Goal: Navigation & Orientation: Find specific page/section

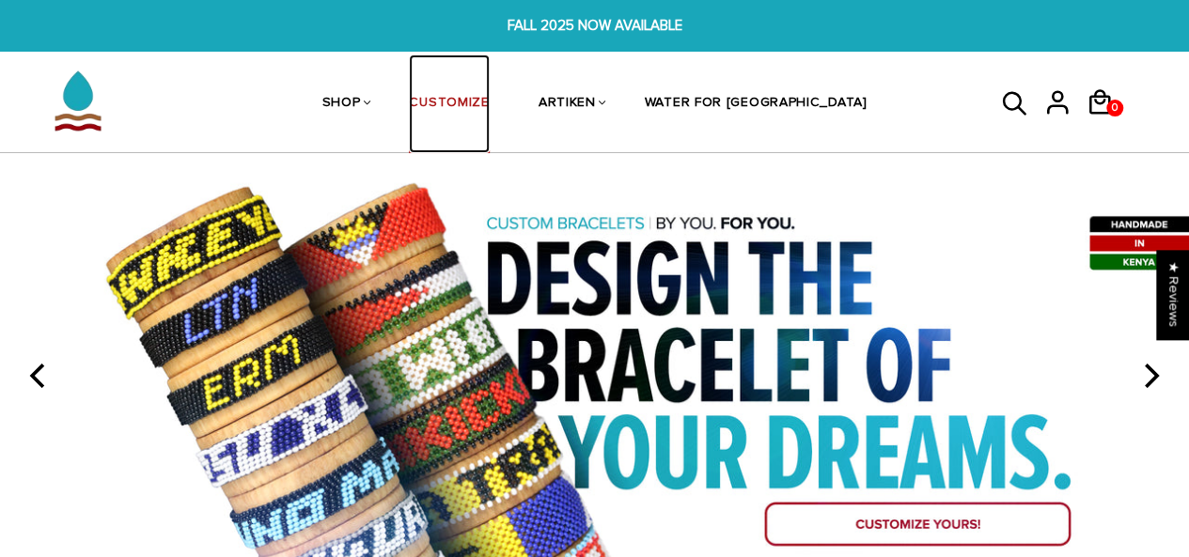
click at [489, 114] on link "CUSTOMIZE" at bounding box center [449, 105] width 80 height 100
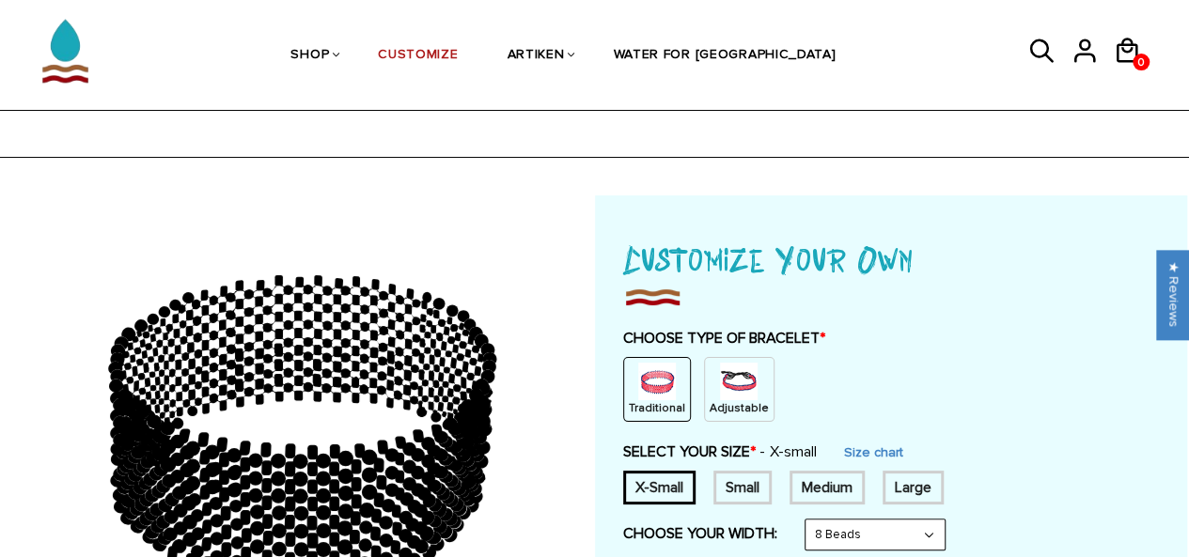
scroll to position [187, 0]
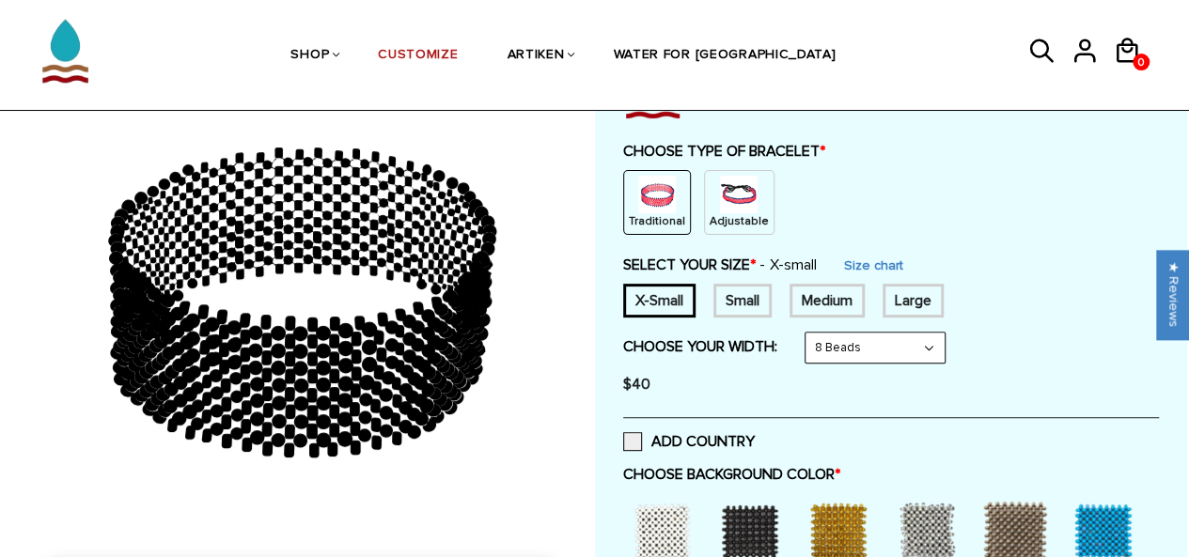
drag, startPoint x: 398, startPoint y: 369, endPoint x: 505, endPoint y: 321, distance: 116.5
click at [506, 321] on icon at bounding box center [301, 302] width 540 height 470
click at [504, 321] on icon at bounding box center [301, 302] width 540 height 470
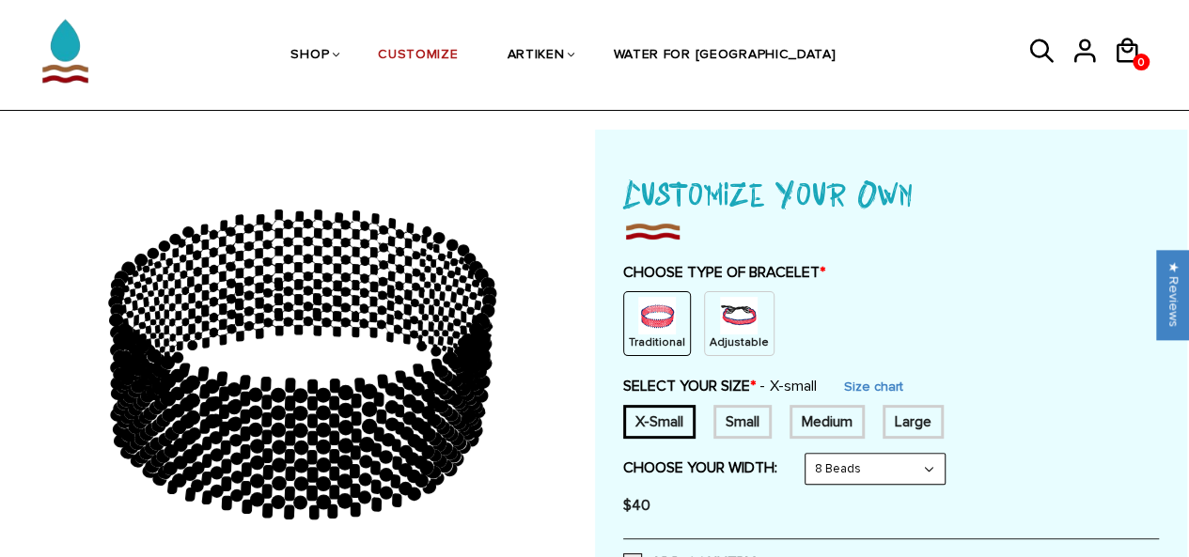
scroll to position [65, 0]
click at [743, 349] on p "Adjustable" at bounding box center [738, 343] width 59 height 16
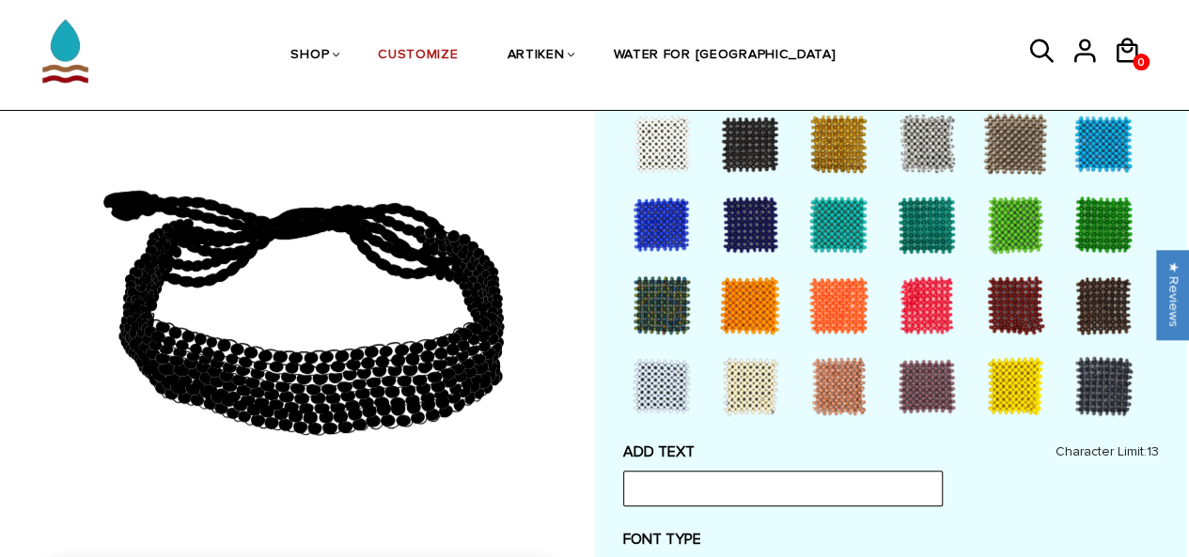
scroll to position [503, 0]
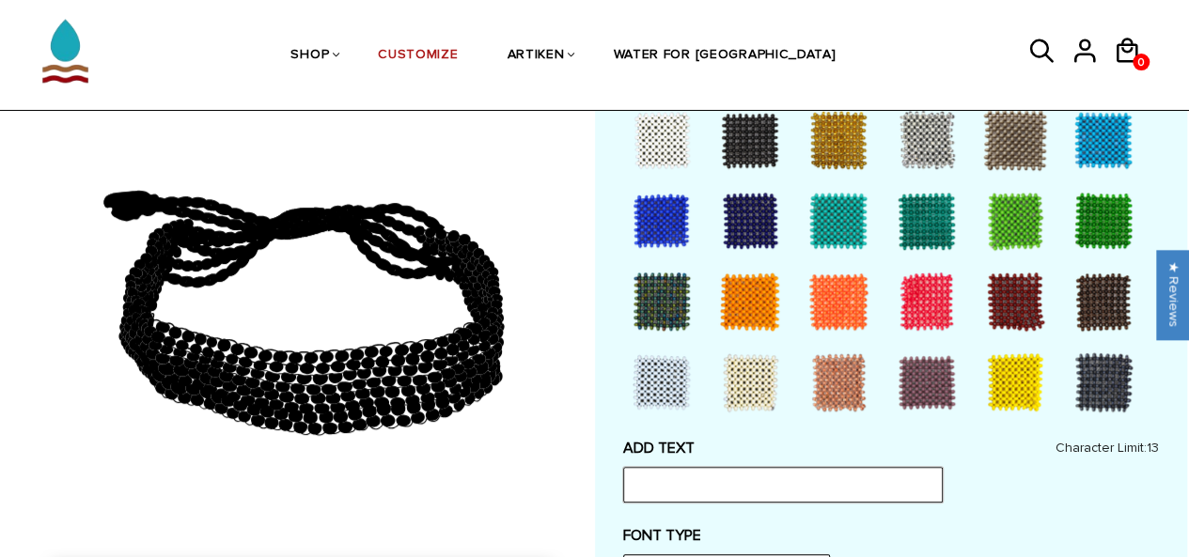
click at [742, 491] on input "text" at bounding box center [783, 485] width 320 height 36
type input "t"
click at [679, 212] on div at bounding box center [661, 220] width 75 height 75
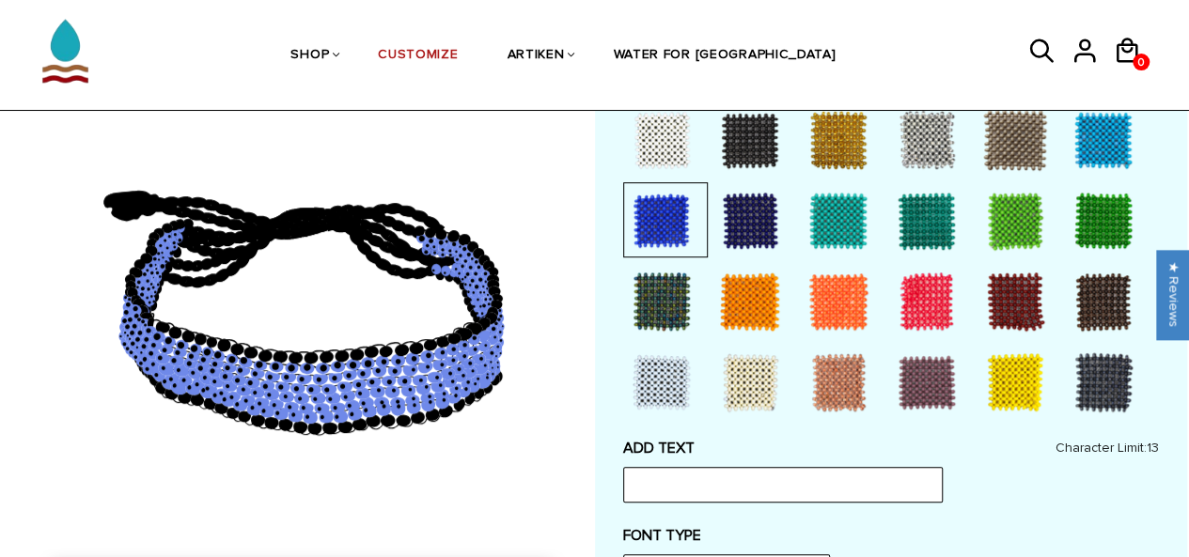
drag, startPoint x: 433, startPoint y: 358, endPoint x: 472, endPoint y: 350, distance: 39.4
click at [472, 350] on icon at bounding box center [301, 302] width 540 height 470
click at [729, 384] on div at bounding box center [749, 382] width 75 height 75
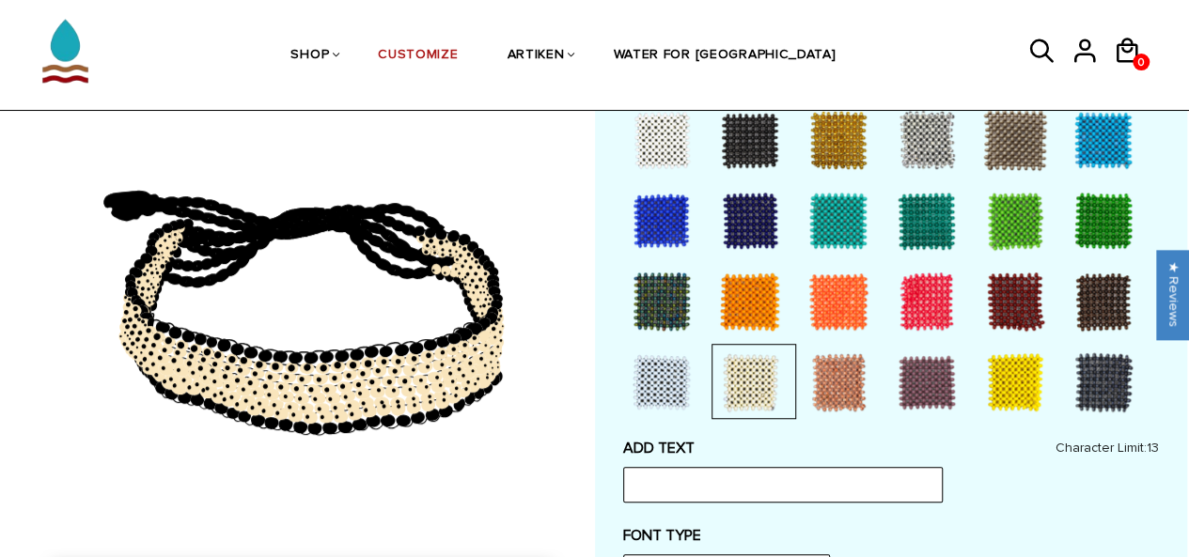
click at [661, 236] on div at bounding box center [661, 220] width 75 height 75
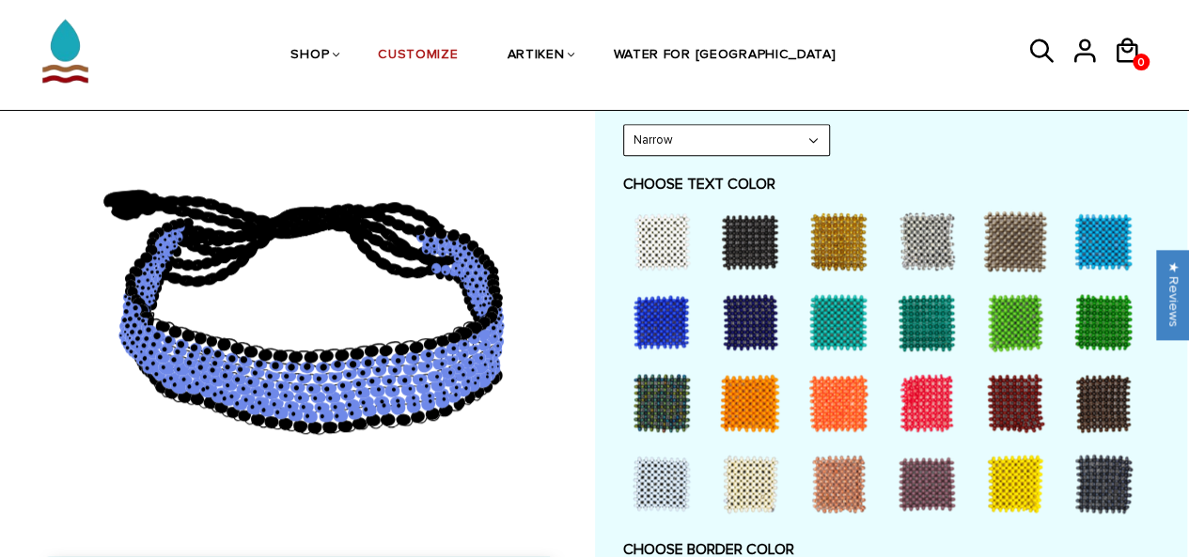
scroll to position [945, 0]
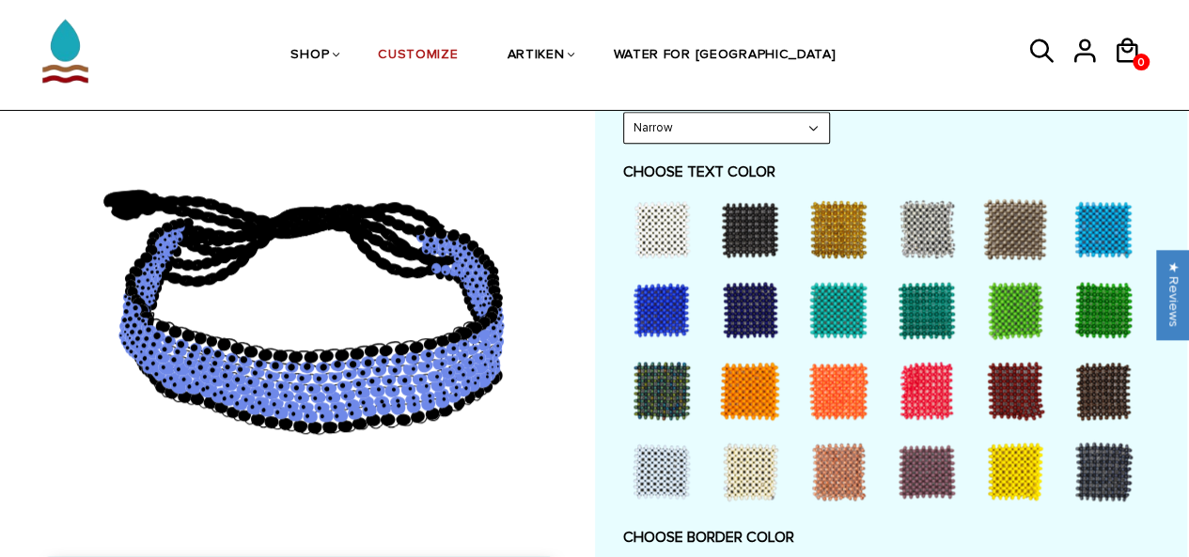
click at [848, 398] on div at bounding box center [838, 390] width 75 height 75
drag, startPoint x: 836, startPoint y: 398, endPoint x: 848, endPoint y: 398, distance: 11.3
click at [848, 398] on div at bounding box center [838, 390] width 75 height 75
click at [743, 369] on div at bounding box center [749, 390] width 75 height 75
click at [663, 390] on div at bounding box center [661, 390] width 75 height 75
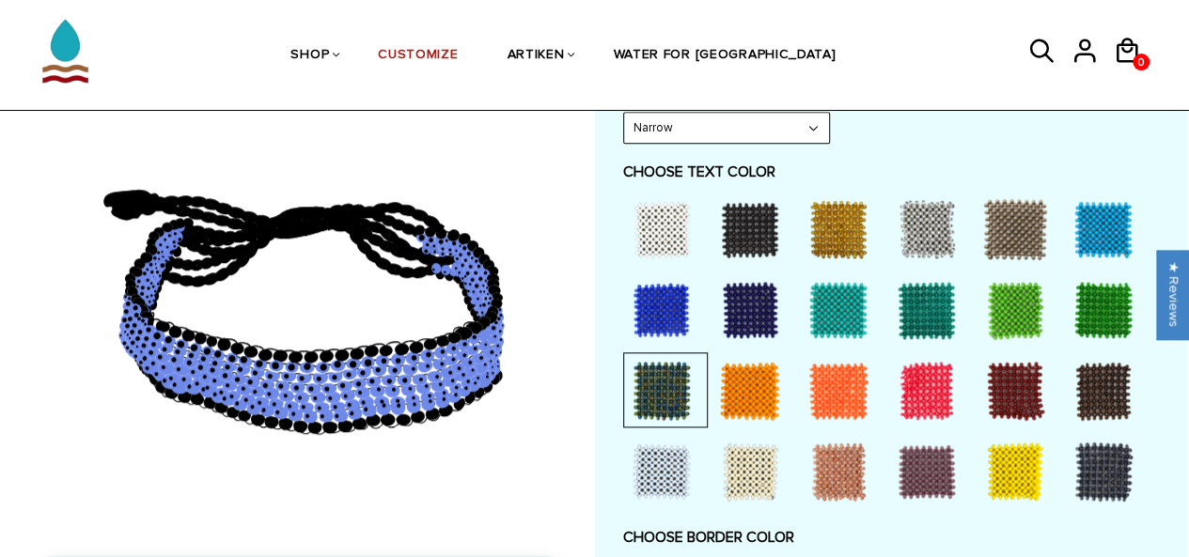
click at [765, 407] on div at bounding box center [749, 390] width 75 height 75
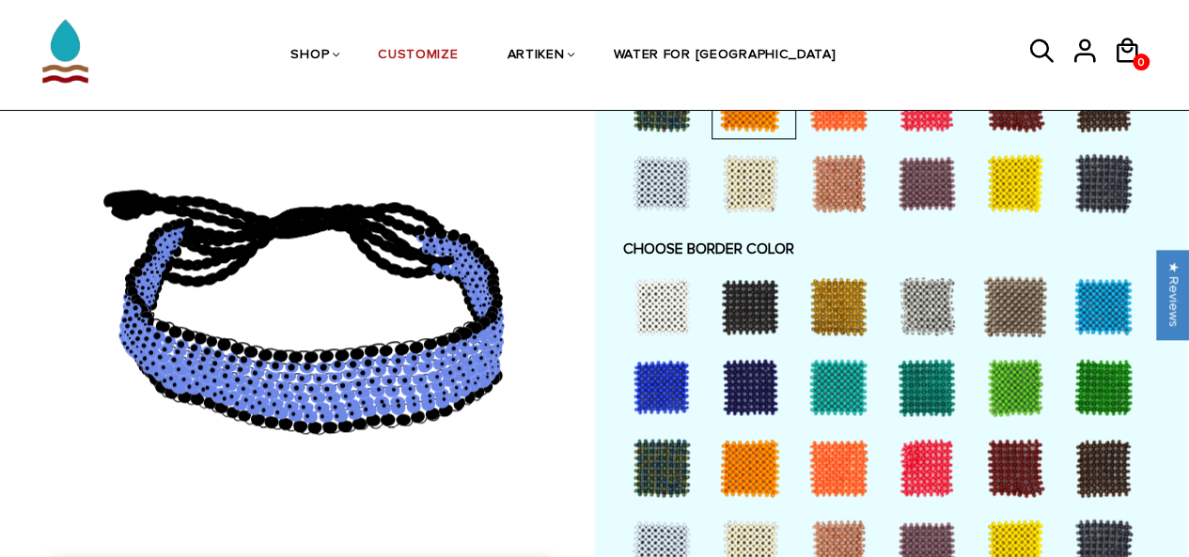
scroll to position [1244, 0]
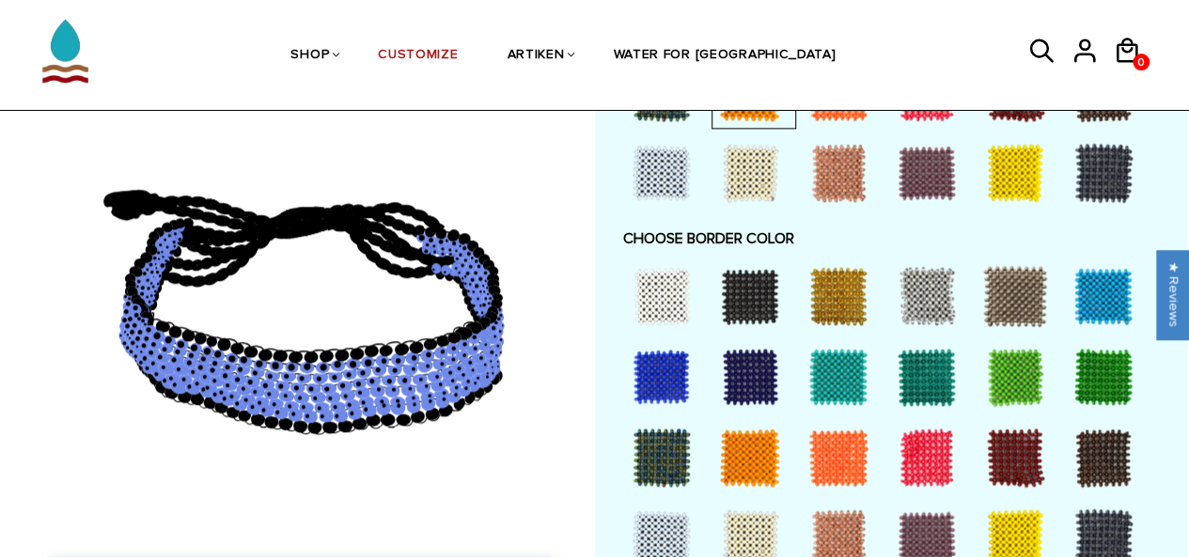
click at [748, 289] on div at bounding box center [749, 295] width 75 height 75
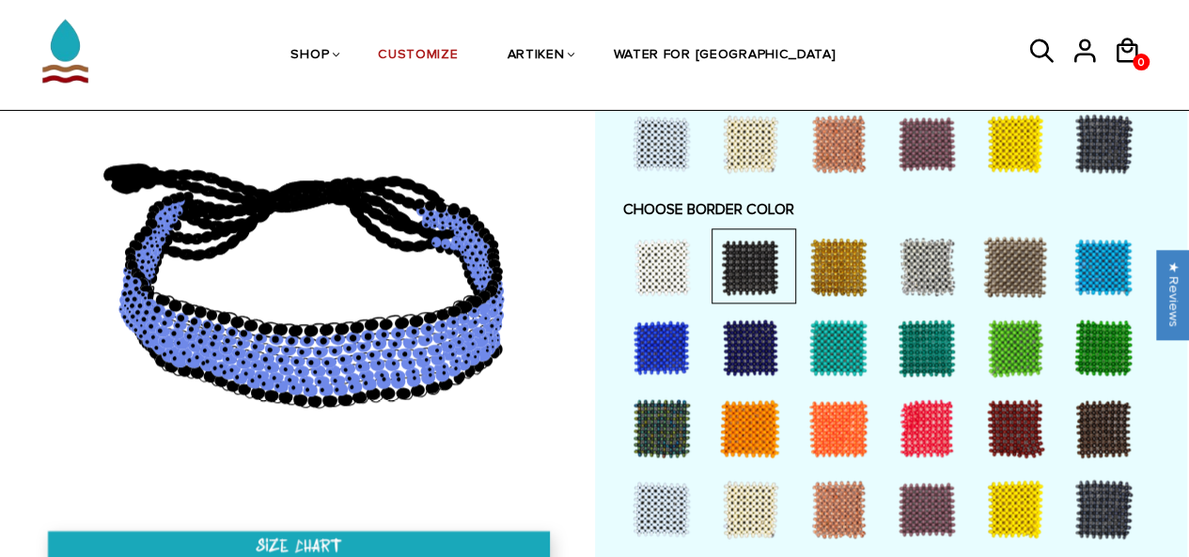
scroll to position [1274, 0]
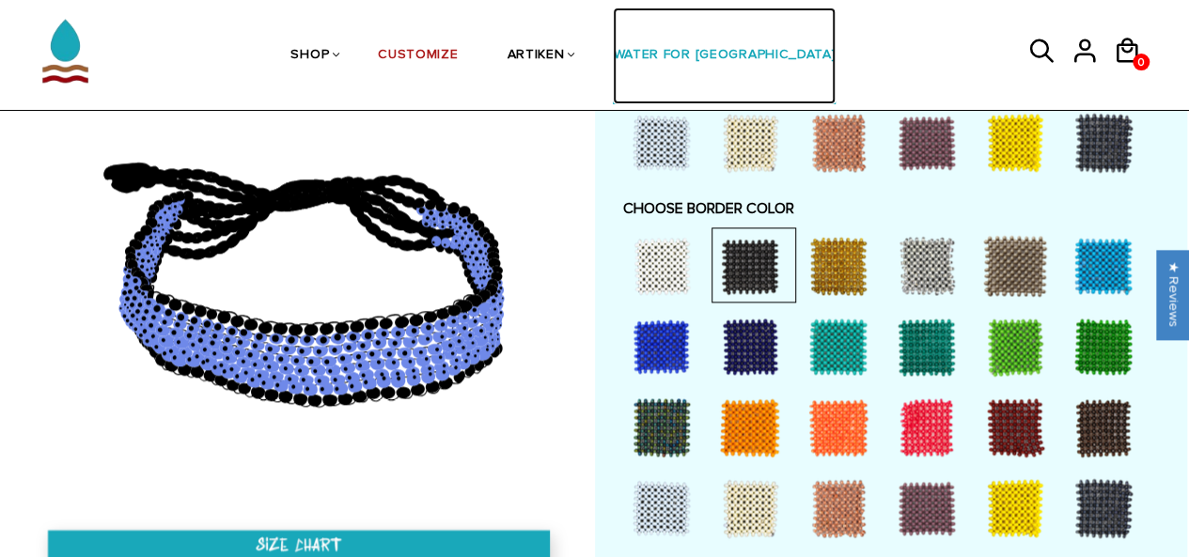
click at [709, 48] on link "WATER FOR [GEOGRAPHIC_DATA]" at bounding box center [724, 56] width 223 height 97
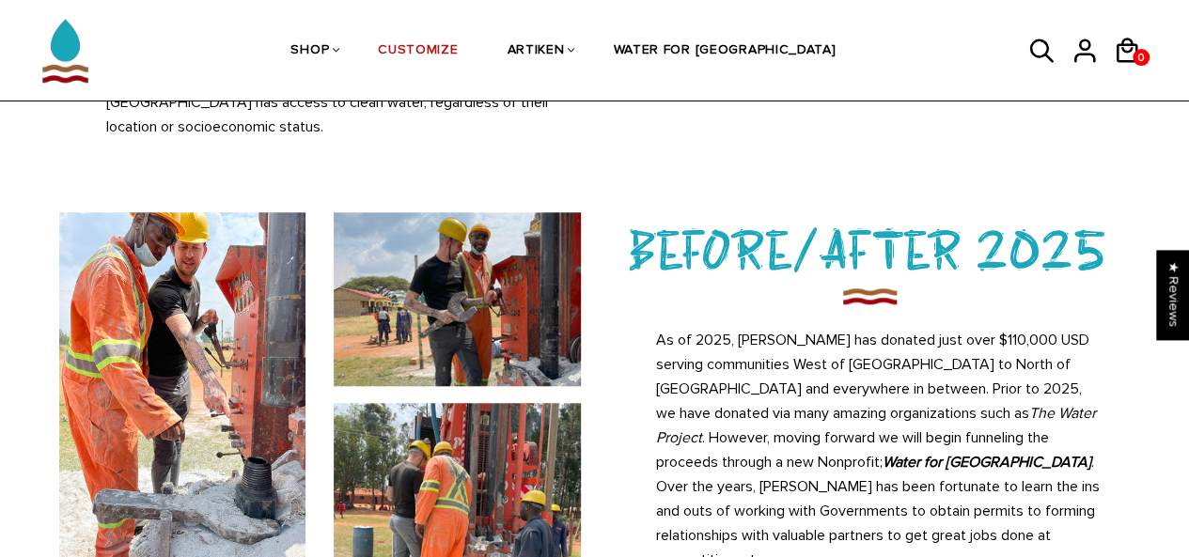
scroll to position [660, 0]
